Goal: Task Accomplishment & Management: Manage account settings

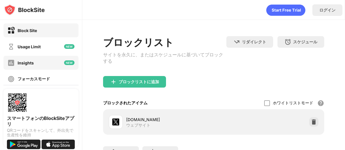
scroll to position [90, 0]
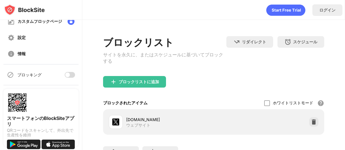
click at [65, 75] on div at bounding box center [67, 74] width 5 height 5
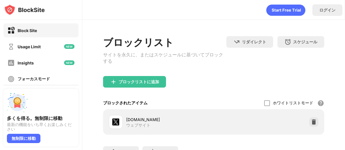
scroll to position [90, 0]
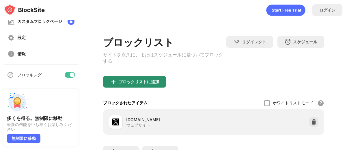
click at [117, 78] on div "ブロックリストに追加" at bounding box center [134, 82] width 63 height 12
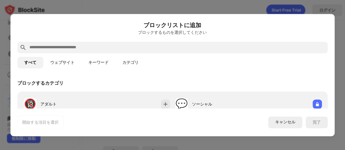
click at [57, 64] on button "ウェブサイト" at bounding box center [62, 63] width 38 height 12
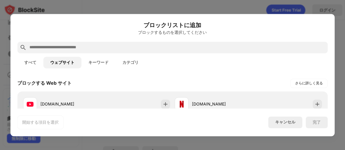
click at [42, 61] on button "すべて" at bounding box center [30, 63] width 26 height 12
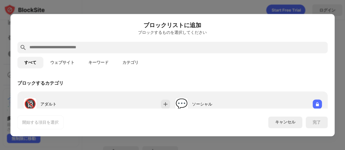
click at [49, 49] on input "text" at bounding box center [177, 47] width 297 height 7
paste input "**********"
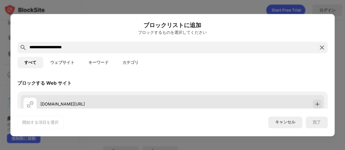
type input "**********"
click at [89, 104] on div "x.com/?lang=ja" at bounding box center [106, 104] width 132 height 6
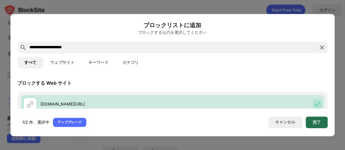
click at [321, 119] on div "完了" at bounding box center [317, 122] width 22 height 12
